Goal: Find contact information: Find contact information

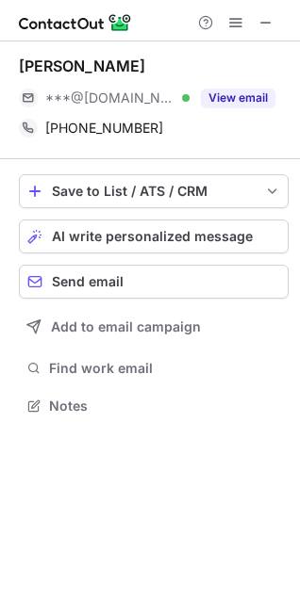
scroll to position [392, 300]
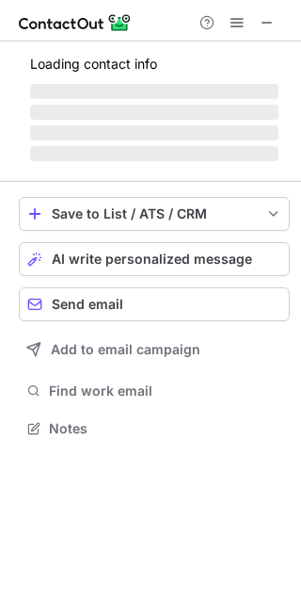
scroll to position [414, 301]
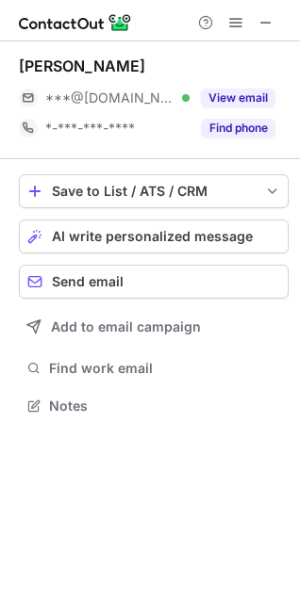
scroll to position [392, 300]
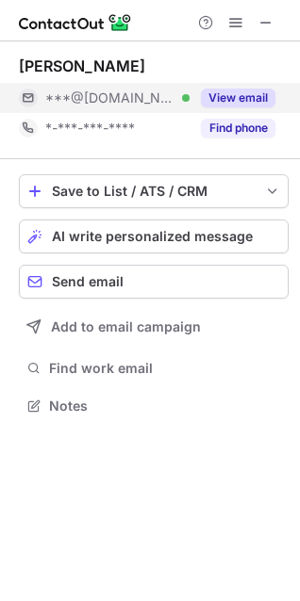
click at [216, 95] on button "View email" at bounding box center [238, 98] width 74 height 19
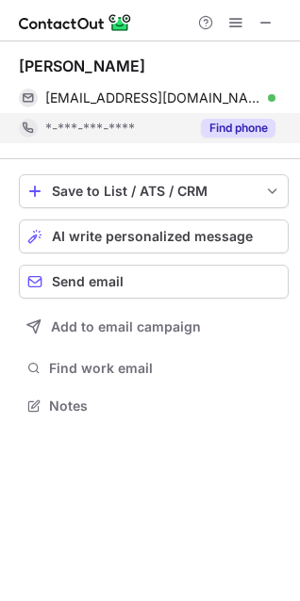
click at [187, 139] on div "*-***-***-****" at bounding box center [104, 128] width 170 height 30
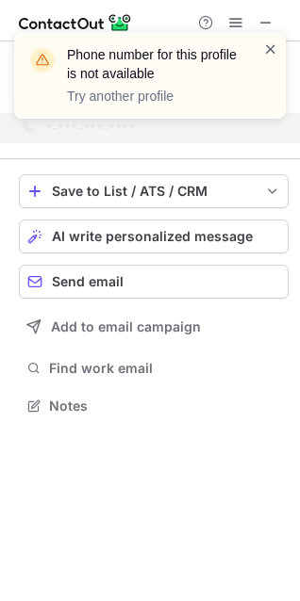
click at [270, 41] on span at bounding box center [270, 49] width 15 height 19
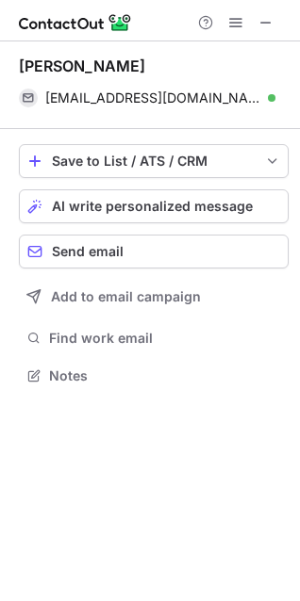
scroll to position [362, 300]
